Goal: Check status: Check status

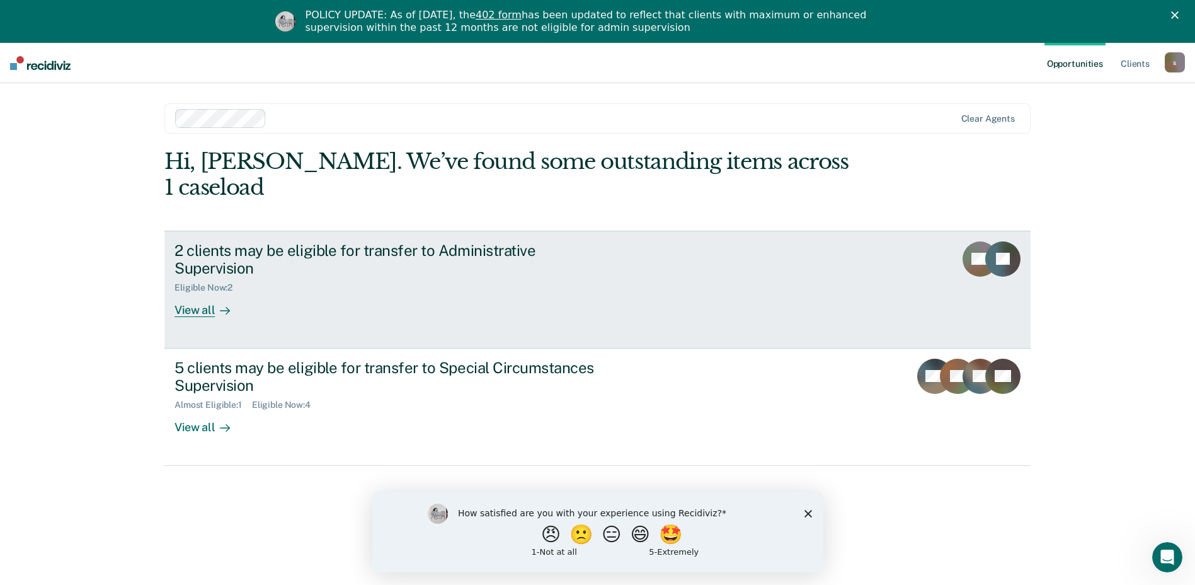
click at [202, 293] on div "View all" at bounding box center [210, 305] width 71 height 25
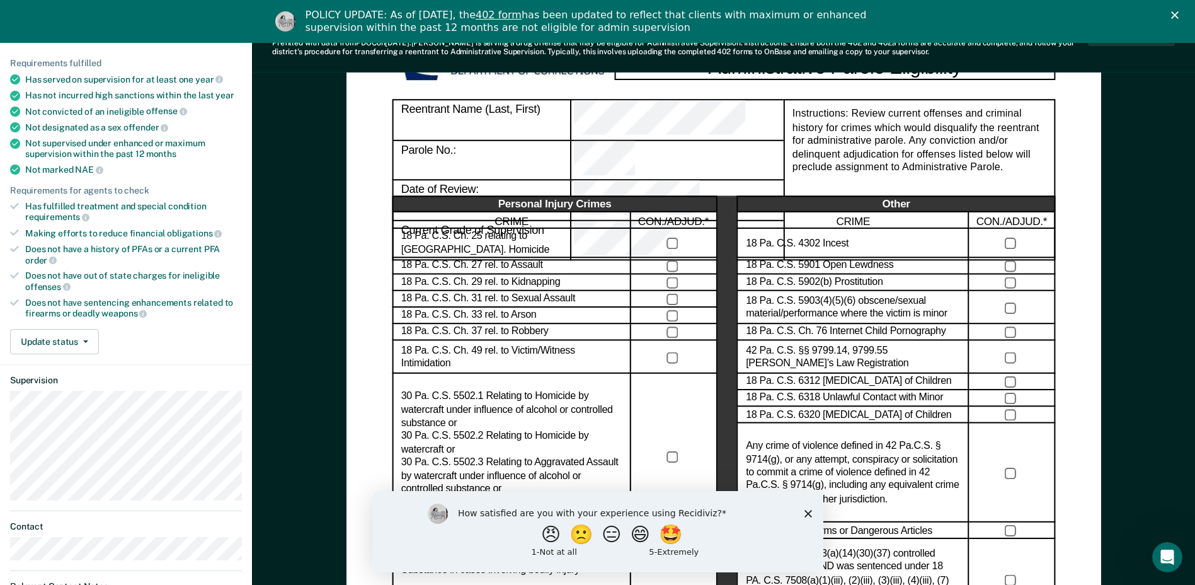
scroll to position [63, 0]
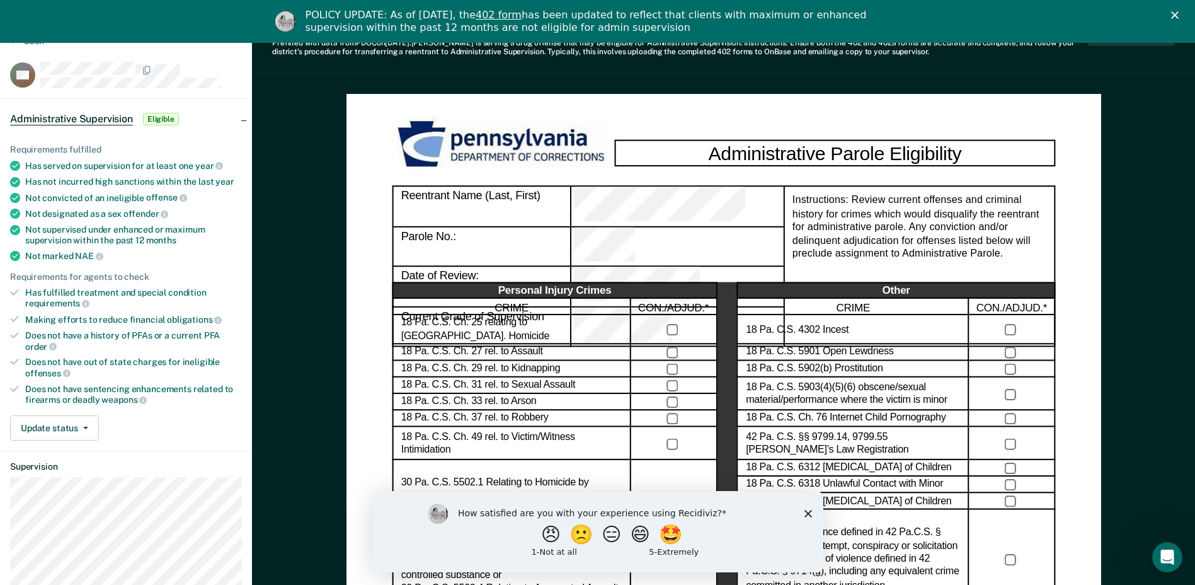
click at [807, 516] on icon "Close survey" at bounding box center [808, 513] width 8 height 8
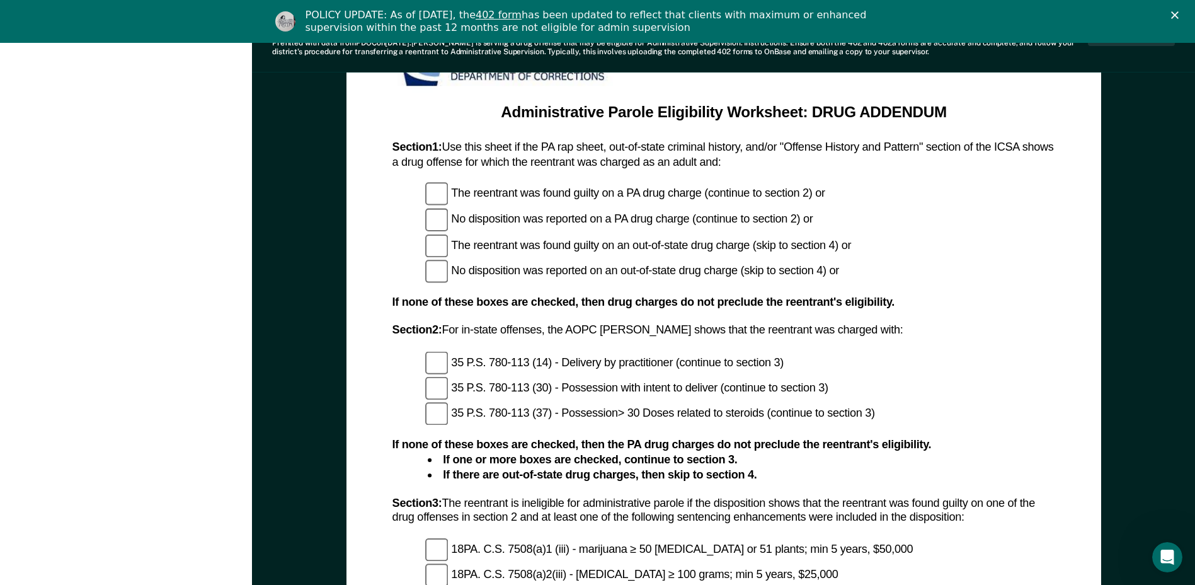
scroll to position [1071, 0]
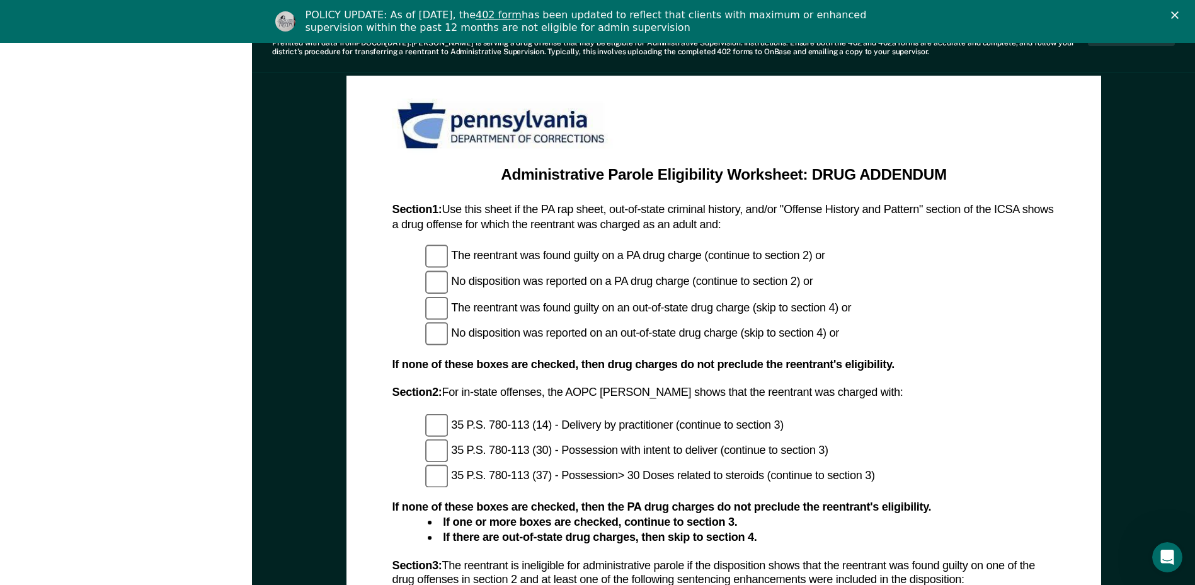
click at [1179, 14] on icon "Close" at bounding box center [1175, 15] width 8 height 8
